Goal: Navigation & Orientation: Find specific page/section

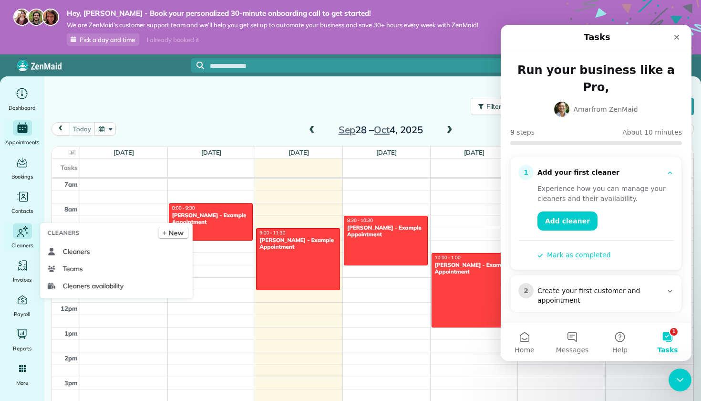
click at [26, 233] on icon "Main" at bounding box center [22, 231] width 14 height 15
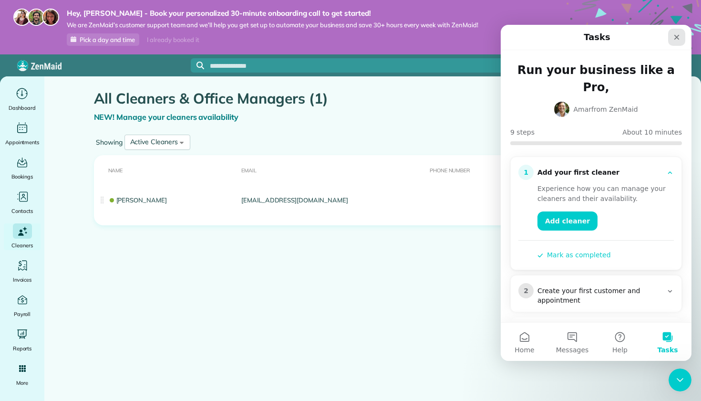
click at [680, 34] on icon "Close" at bounding box center [677, 37] width 8 height 8
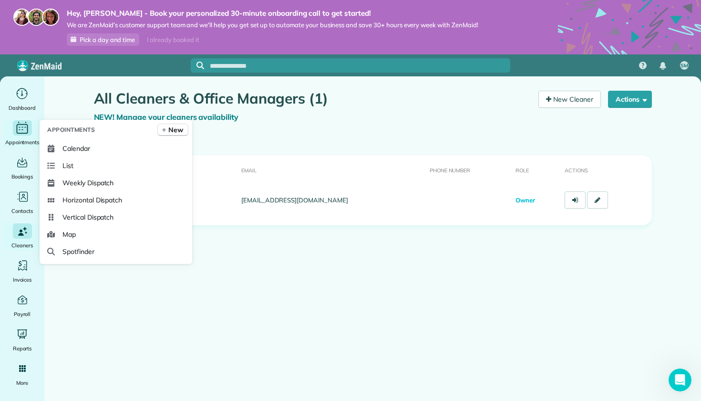
click at [20, 135] on div "Main" at bounding box center [22, 127] width 19 height 15
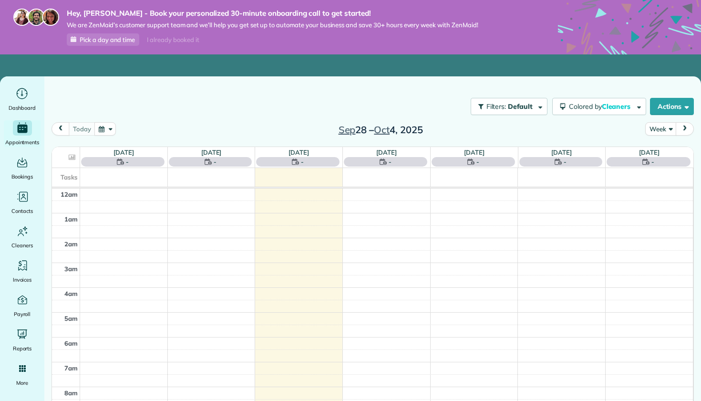
scroll to position [174, 0]
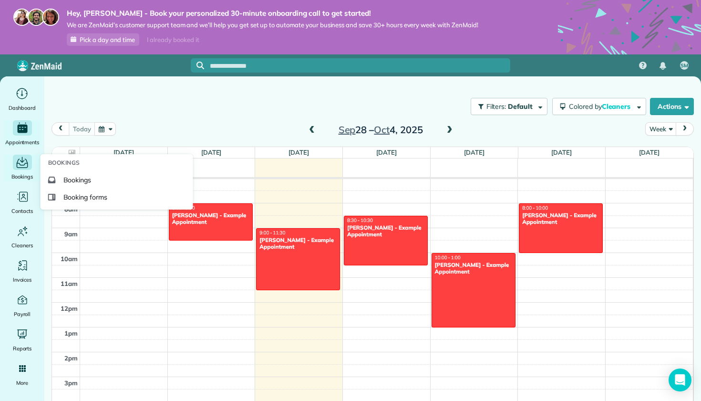
click at [23, 169] on div "Main" at bounding box center [22, 162] width 19 height 15
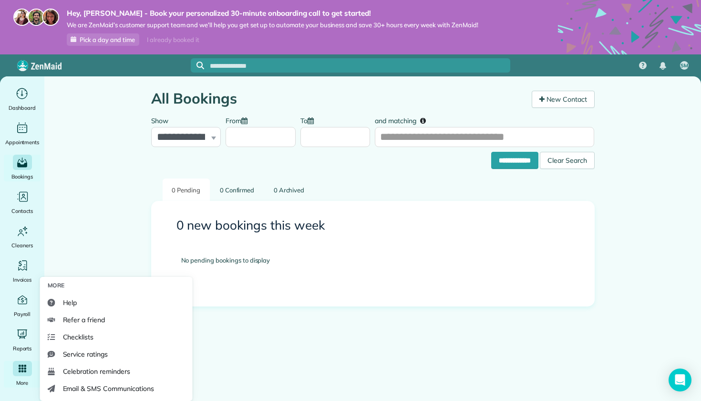
click at [25, 370] on icon "Main" at bounding box center [23, 369] width 8 height 8
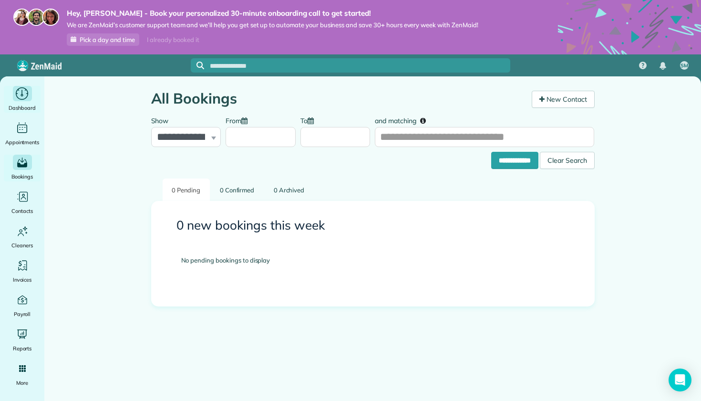
click at [23, 96] on icon "Main" at bounding box center [22, 94] width 15 height 14
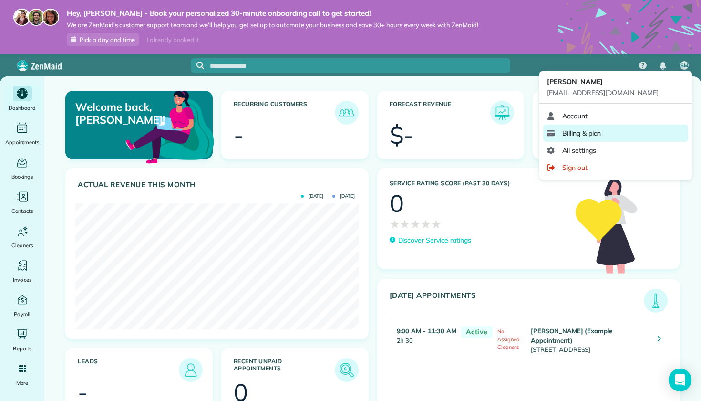
click at [586, 133] on span "Billing & plan" at bounding box center [582, 133] width 39 height 10
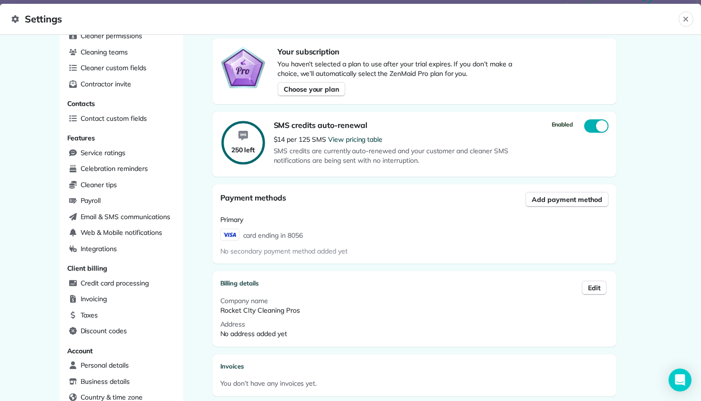
scroll to position [93, 0]
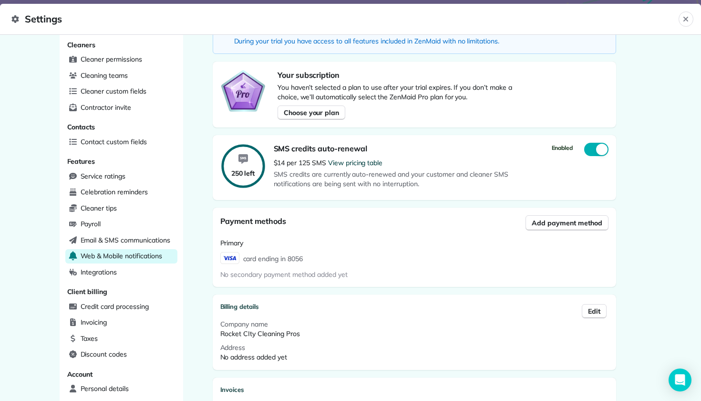
click at [128, 252] on span "Web & Mobile notifications" at bounding box center [122, 256] width 82 height 10
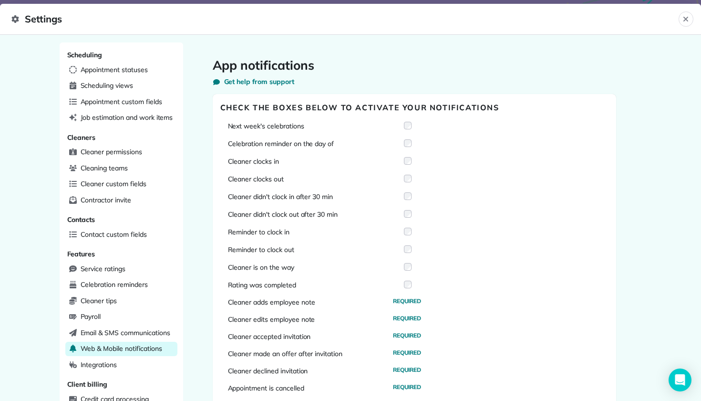
click at [16, 16] on icon at bounding box center [14, 19] width 7 height 8
click at [690, 18] on button "Close" at bounding box center [686, 18] width 15 height 15
